Goal: Task Accomplishment & Management: Complete application form

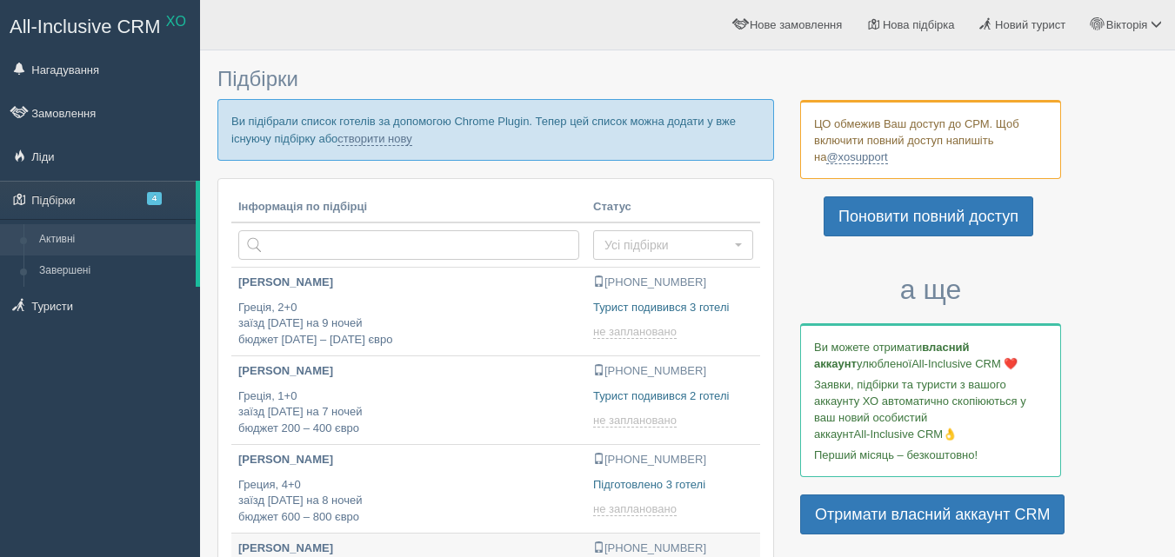
type input "2025-09-01 18:20"
click at [372, 142] on link "створити нову" at bounding box center [374, 139] width 74 height 14
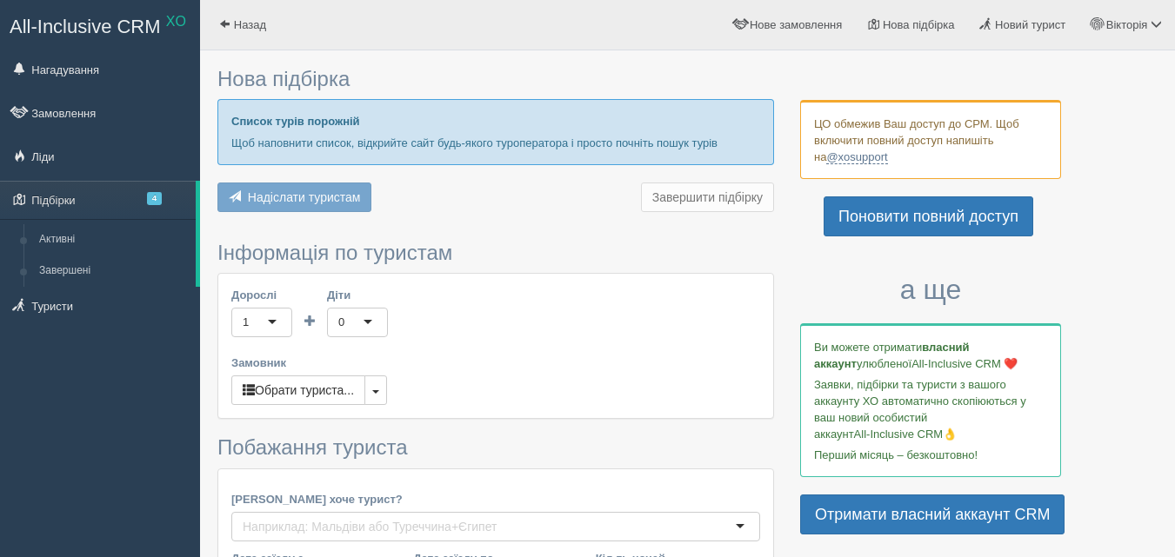
type input "11"
type input "900"
type input "1200"
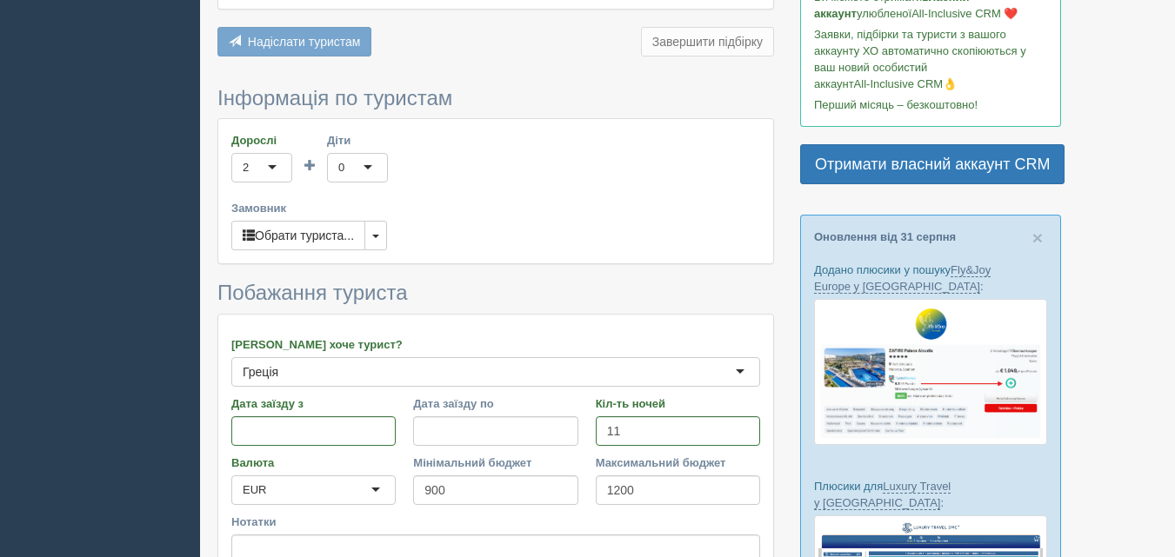
scroll to position [435, 0]
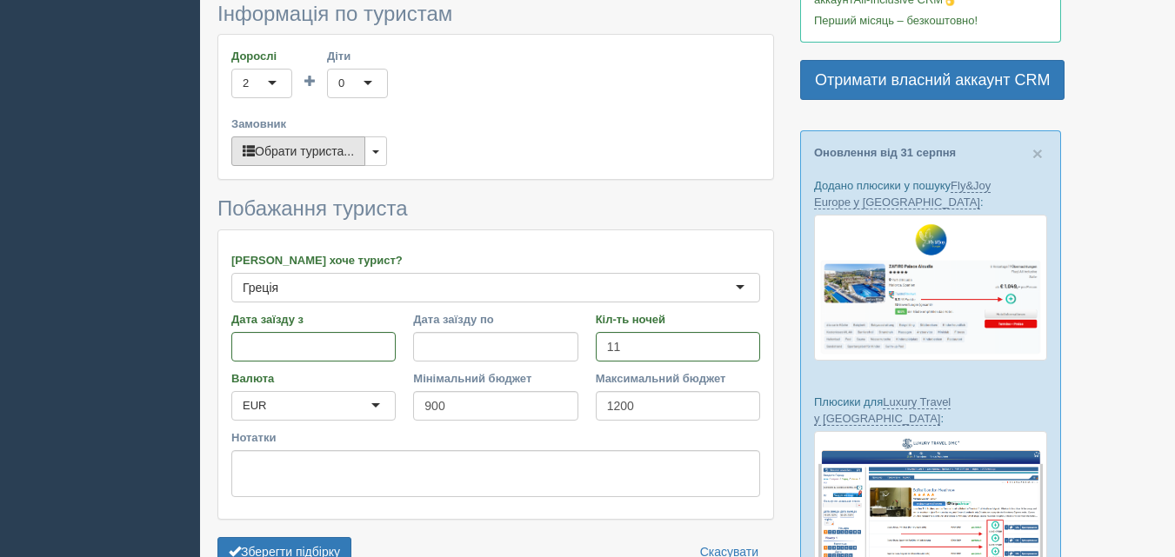
click at [320, 154] on button "Обрати туриста..." at bounding box center [298, 152] width 134 height 30
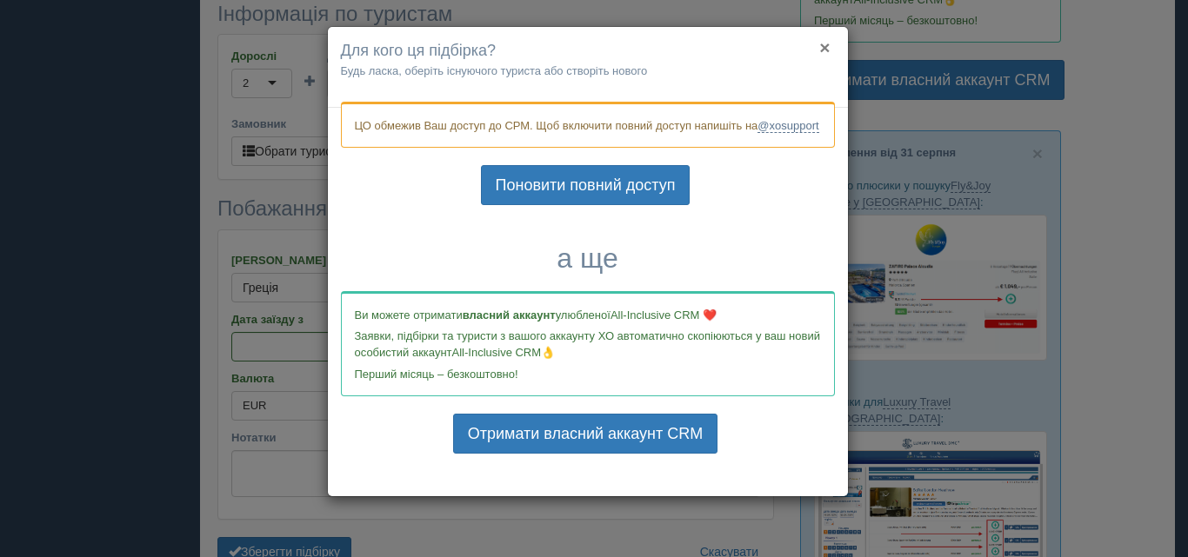
click at [826, 51] on button "×" at bounding box center [824, 47] width 10 height 18
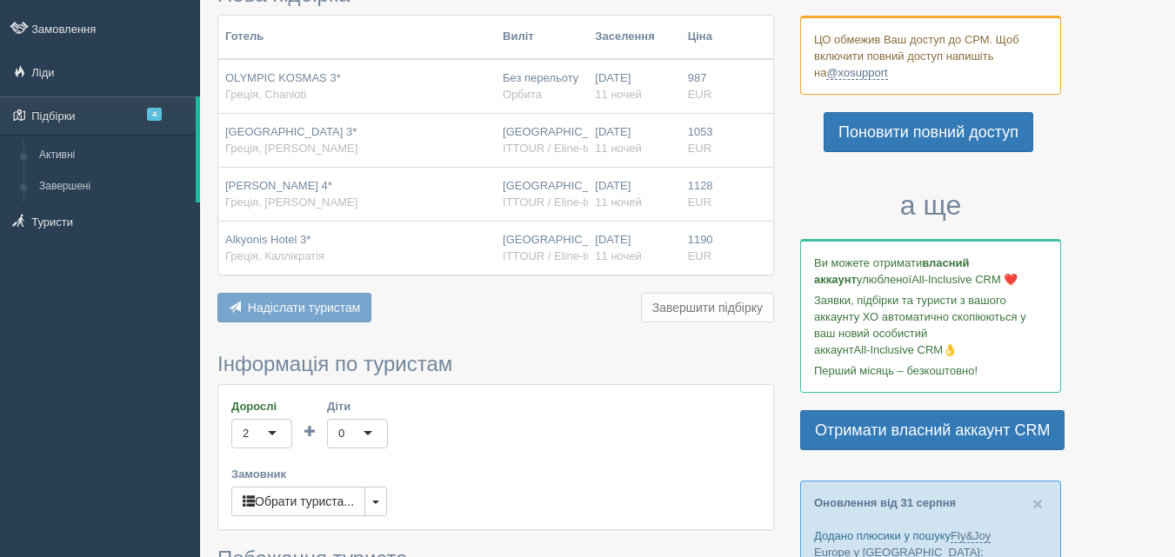
scroll to position [0, 0]
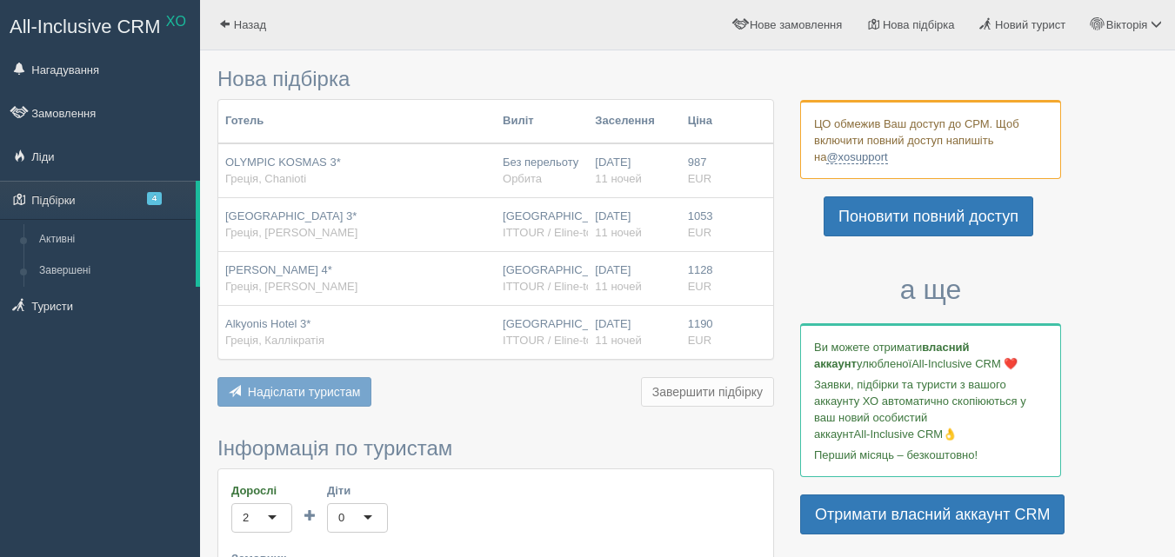
click at [758, 552] on label "Замовник" at bounding box center [495, 559] width 529 height 17
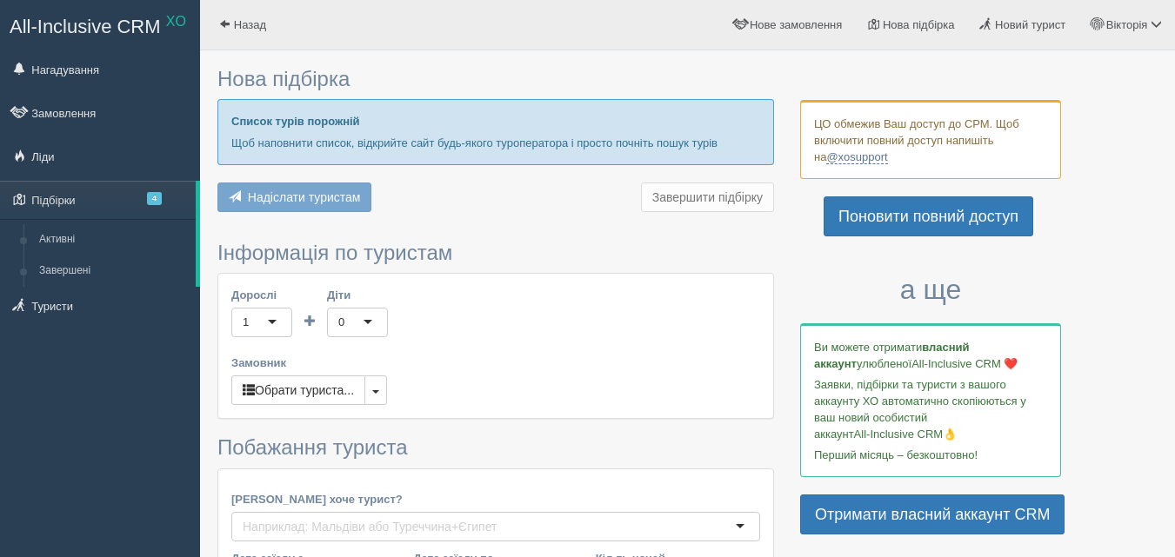
type input "11"
type input "900"
type input "1200"
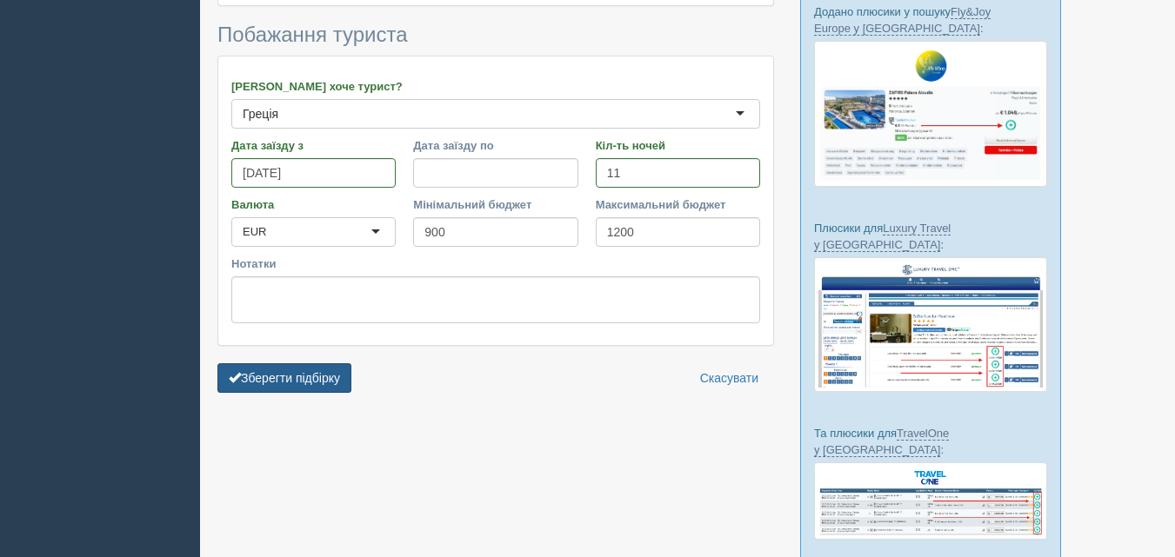
click at [314, 370] on button "Зберегти підбірку" at bounding box center [284, 379] width 134 height 30
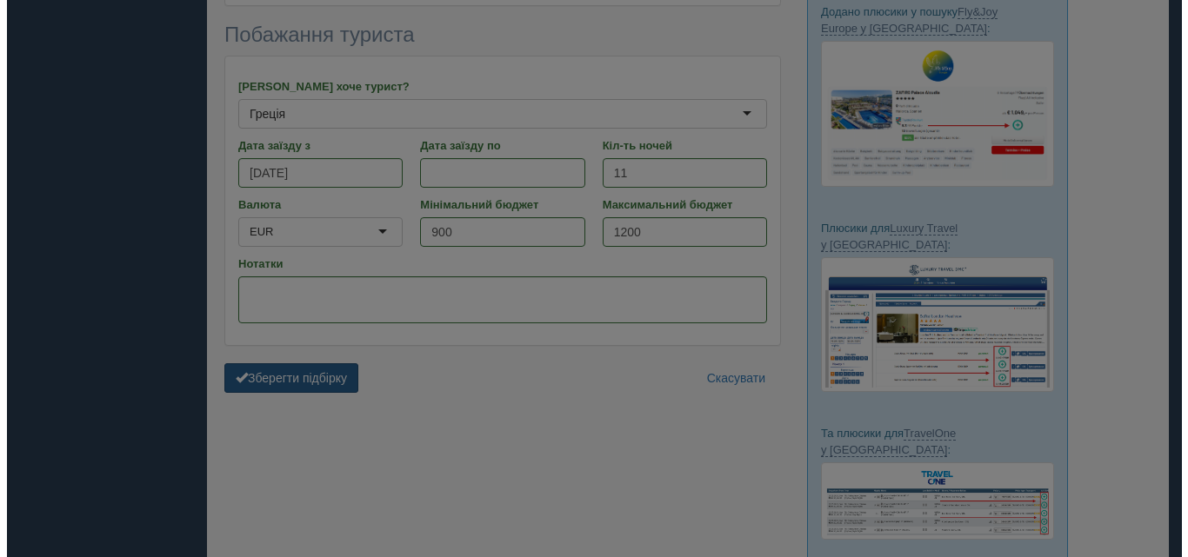
scroll to position [542, 0]
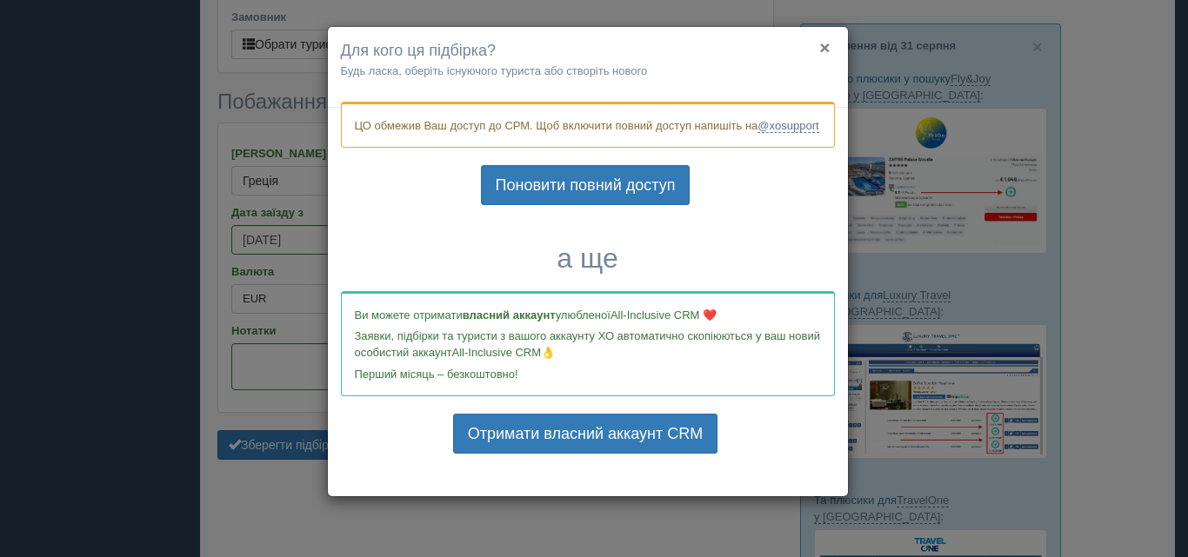
click at [822, 43] on button "×" at bounding box center [824, 47] width 10 height 18
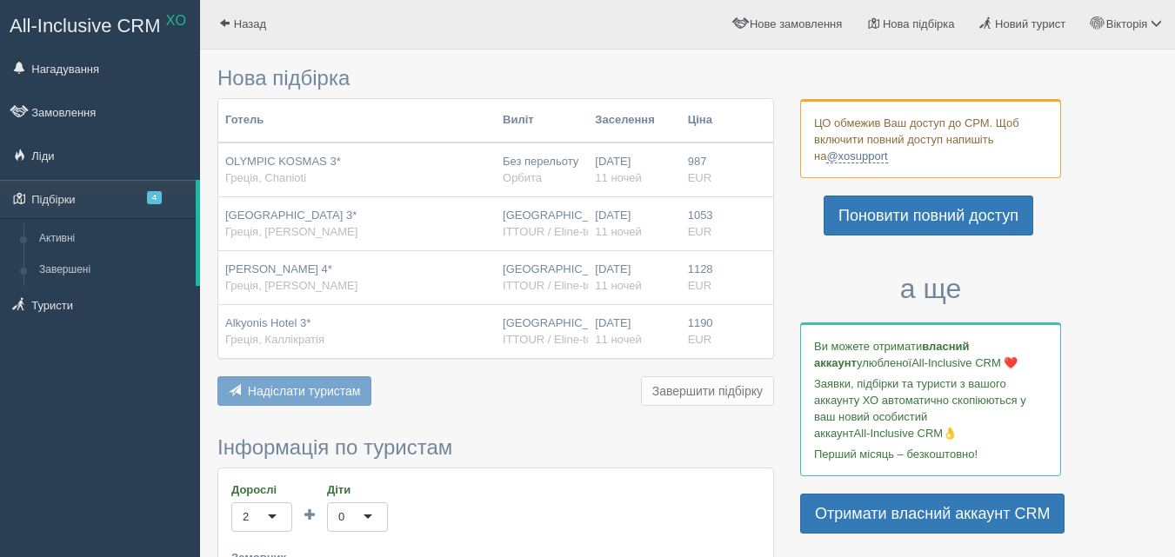
scroll to position [0, 0]
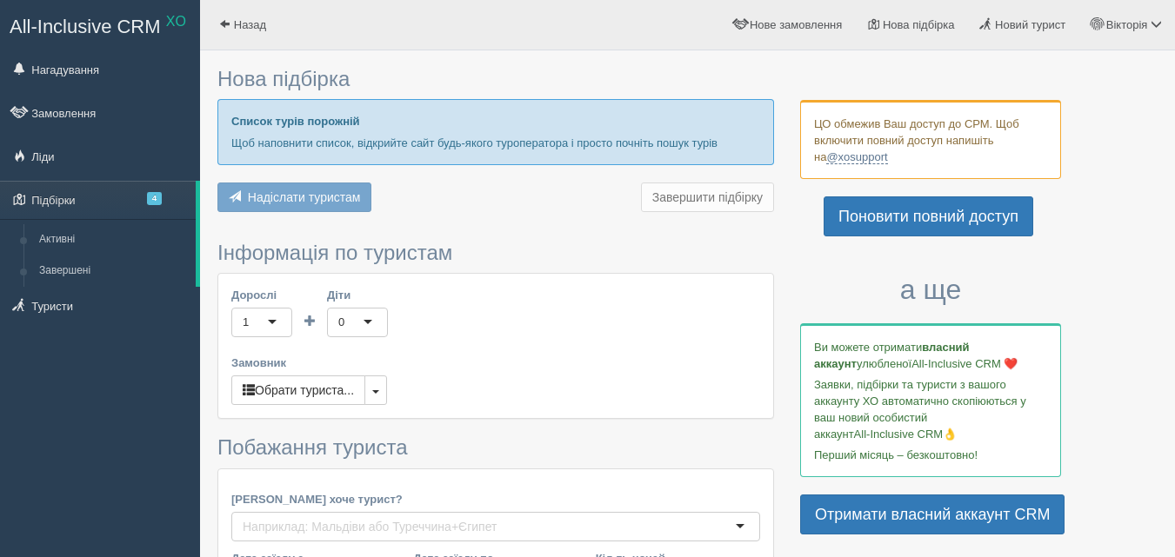
type input "11"
type input "900"
type input "1200"
